Goal: Information Seeking & Learning: Learn about a topic

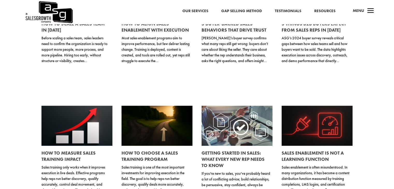
scroll to position [422, 0]
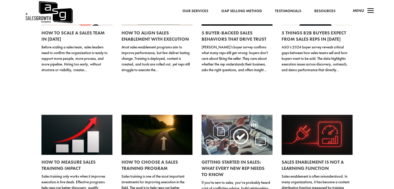
click at [194, 11] on link "Our Services" at bounding box center [195, 11] width 26 height 7
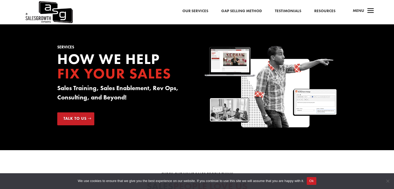
drag, startPoint x: 56, startPoint y: 46, endPoint x: 134, endPoint y: 101, distance: 95.5
click at [134, 101] on div "Services How we Help Fix your Sales Sales Training, Sales Enablement, Rev Ops, …" at bounding box center [197, 87] width 394 height 126
copy div "Services How we Help Fix your Sales Sales Training, Sales Enablement, Rev Ops, …"
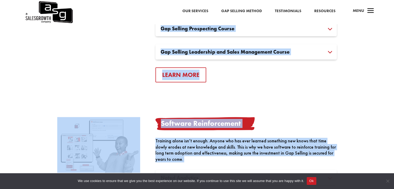
scroll to position [582, 0]
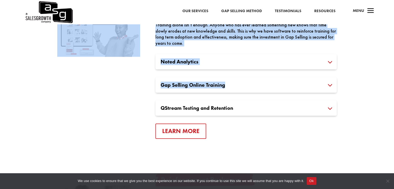
drag, startPoint x: 52, startPoint y: 62, endPoint x: 282, endPoint y: 85, distance: 231.0
copy div "This is how we do it Training Courses Gap Selling training courses are formal c…"
click at [137, 120] on div at bounding box center [98, 70] width 83 height 138
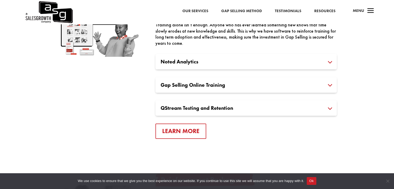
click at [330, 61] on h3 "Noted Analytics" at bounding box center [245, 61] width 171 height 5
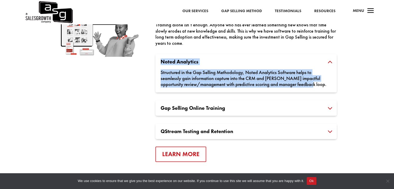
drag, startPoint x: 160, startPoint y: 60, endPoint x: 312, endPoint y: 83, distance: 153.6
click at [312, 83] on div "Noted Analytics Structured in the Gap Selling Methodology, Noted Analytics Soft…" at bounding box center [245, 73] width 181 height 39
copy div "Noted Analytics Structured in the Gap Selling Methodology, Noted Analytics Soft…"
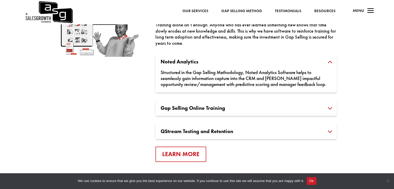
click at [241, 128] on div "QStream Testing and Retention QStream Testing and Retention helps measure post-…" at bounding box center [245, 131] width 181 height 16
click at [331, 108] on h3 "Gap Selling Online Training" at bounding box center [245, 107] width 171 height 5
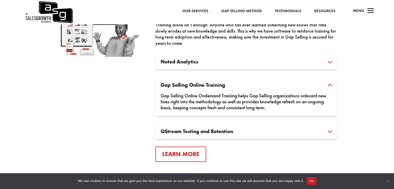
click at [329, 63] on h3 "Noted Analytics" at bounding box center [245, 61] width 171 height 5
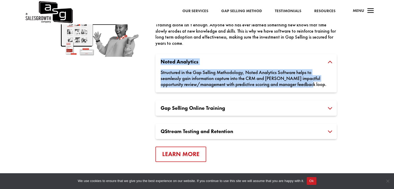
drag, startPoint x: 159, startPoint y: 61, endPoint x: 306, endPoint y: 88, distance: 149.3
click at [306, 88] on div "Noted Analytics Structured in the Gap Selling Methodology, Noted Analytics Soft…" at bounding box center [245, 73] width 181 height 39
copy div "Noted Analytics Structured in the Gap Selling Methodology, Noted Analytics Soft…"
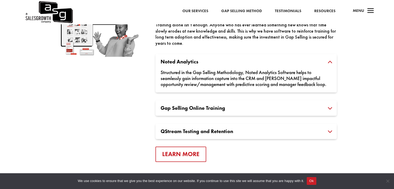
click at [331, 106] on h3 "Gap Selling Online Training" at bounding box center [245, 107] width 171 height 5
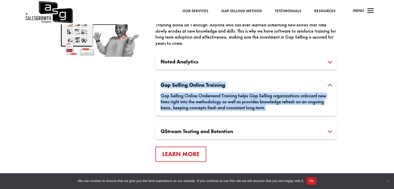
drag, startPoint x: 160, startPoint y: 82, endPoint x: 269, endPoint y: 108, distance: 111.8
click at [269, 108] on div "Gap Selling Online Training Gap Selling Online Ondemand Training helps Gap Sell…" at bounding box center [245, 96] width 181 height 39
copy div "Gap Selling Online Training Gap Selling Online Ondemand Training helps Gap Sell…"
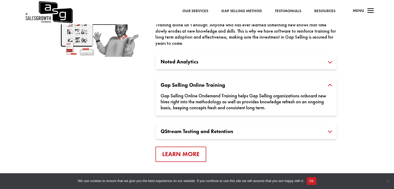
click at [330, 132] on h3 "QStream Testing and Retention" at bounding box center [245, 131] width 171 height 5
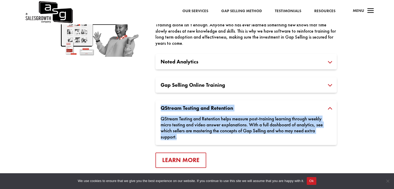
drag, startPoint x: 160, startPoint y: 108, endPoint x: 179, endPoint y: 138, distance: 35.5
click at [179, 138] on div "QStream Testing and Retention QStream Testing and Retention helps measure post-…" at bounding box center [245, 122] width 181 height 45
copy div "QStream Testing and Retention QStream Testing and Retention helps measure post-…"
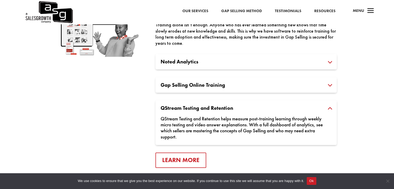
click at [278, 91] on div "Gap Selling Online Training Gap Selling Online Ondemand Training helps Gap Sell…" at bounding box center [245, 85] width 181 height 16
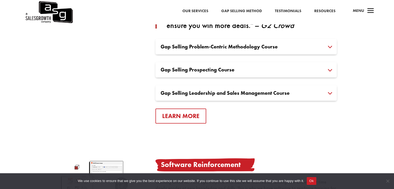
scroll to position [419, 0]
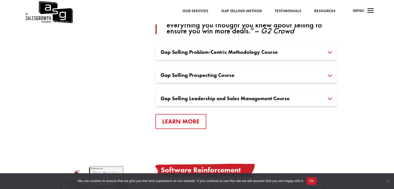
click at [247, 8] on link "Gap Selling Method" at bounding box center [241, 11] width 41 height 7
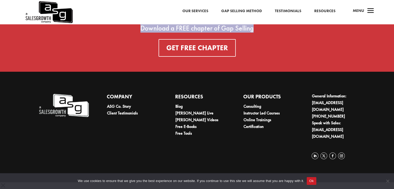
scroll to position [1856, 0]
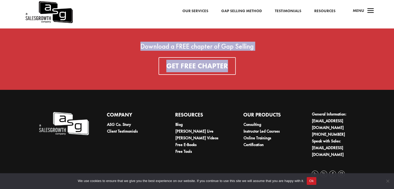
drag, startPoint x: 157, startPoint y: 48, endPoint x: 239, endPoint y: 69, distance: 84.4
copy div "GAP SELLING Methodology Sales Training That Starts With the Buyer Sales are won…"
click at [290, 11] on link "Testimonials" at bounding box center [288, 11] width 26 height 7
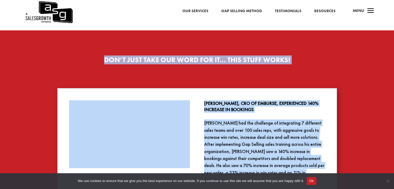
scroll to position [524, 0]
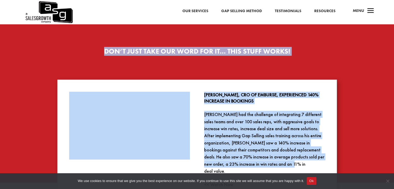
drag, startPoint x: 131, startPoint y: 60, endPoint x: 264, endPoint y: 166, distance: 170.1
click at [264, 166] on div "No Doubt About It The Best Sales Training Ever! Ask Our Customers CRO Mark Cope…" at bounding box center [197, 81] width 394 height 1163
copy div "No Doubt About It The Best Sales Training Ever! Ask Our Customers CRO Mark Cope…"
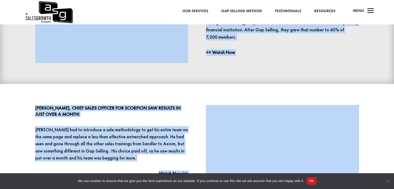
scroll to position [330, 0]
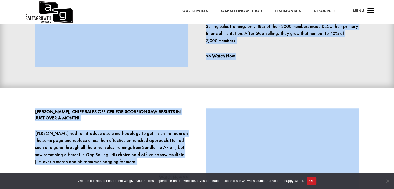
click at [161, 110] on p "Chris Adams, Chief Sales Officer for Scorpion Saw Results in just over a month!" at bounding box center [111, 114] width 153 height 12
